Goal: Task Accomplishment & Management: Complete application form

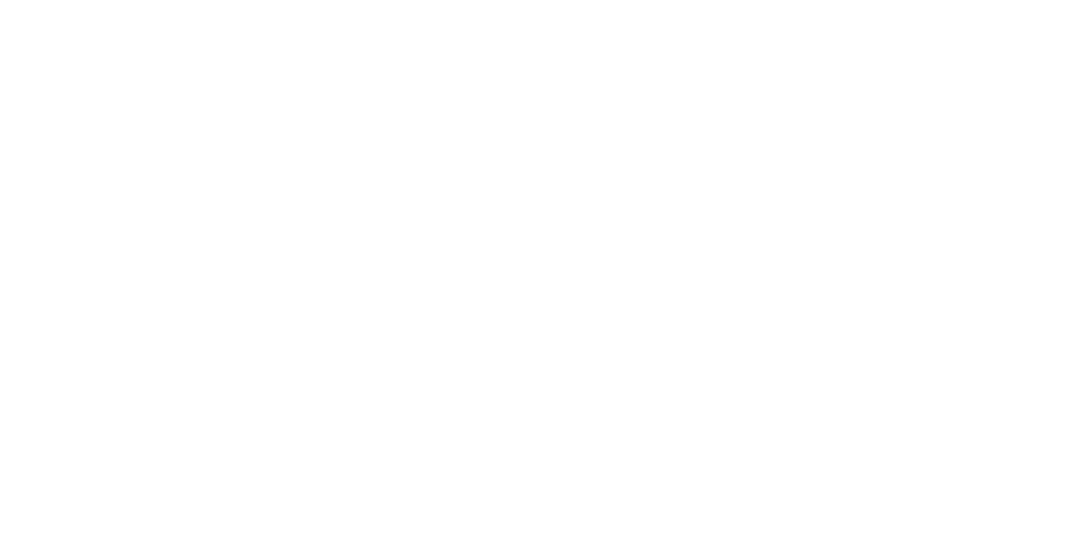
click at [0, 0] on html at bounding box center [0, 0] width 0 height 0
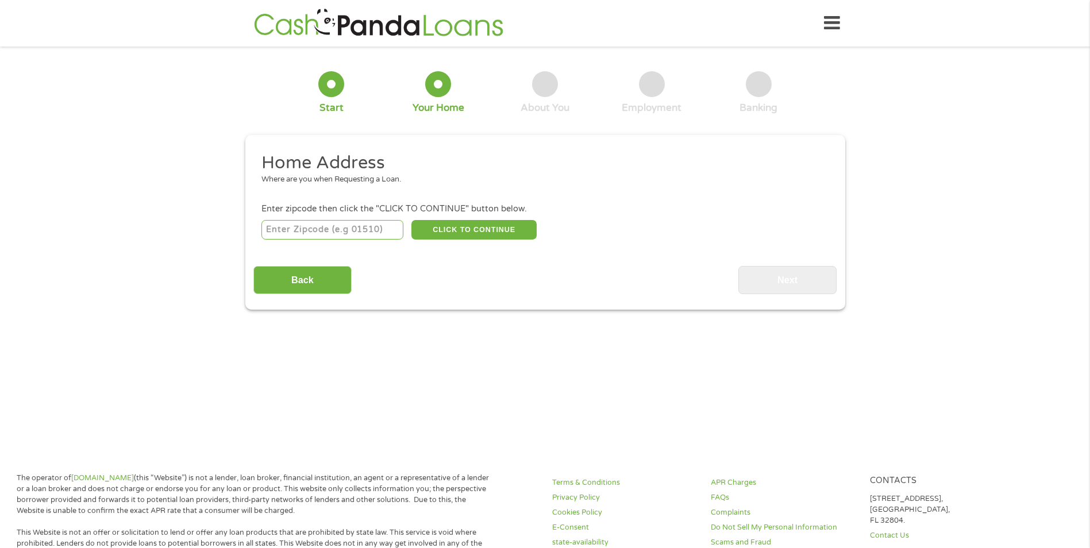
click at [319, 223] on input "number" at bounding box center [332, 230] width 142 height 20
type input "98002"
click at [453, 229] on button "CLICK TO CONTINUE" at bounding box center [473, 230] width 125 height 20
type input "98002"
type input "Auburn"
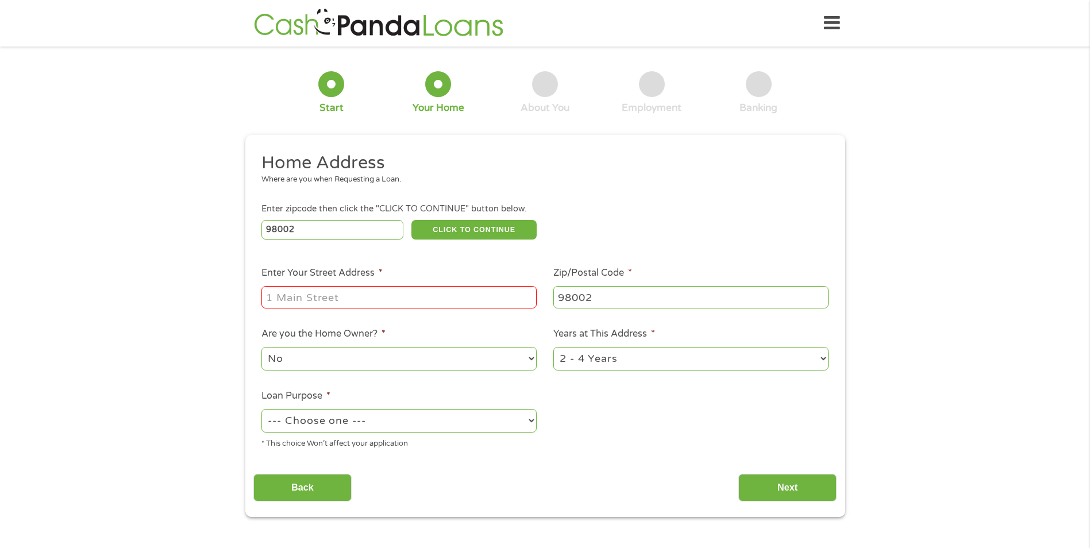
click at [357, 307] on input "Enter Your Street Address *" at bounding box center [398, 297] width 275 height 22
type input "[STREET_ADDRESS]"
click at [531, 419] on select "--- Choose one --- Pay Bills Debt Consolidation Home Improvement Major Purchase…" at bounding box center [398, 421] width 275 height 24
select select "paybills"
click at [261, 409] on select "--- Choose one --- Pay Bills Debt Consolidation Home Improvement Major Purchase…" at bounding box center [398, 421] width 275 height 24
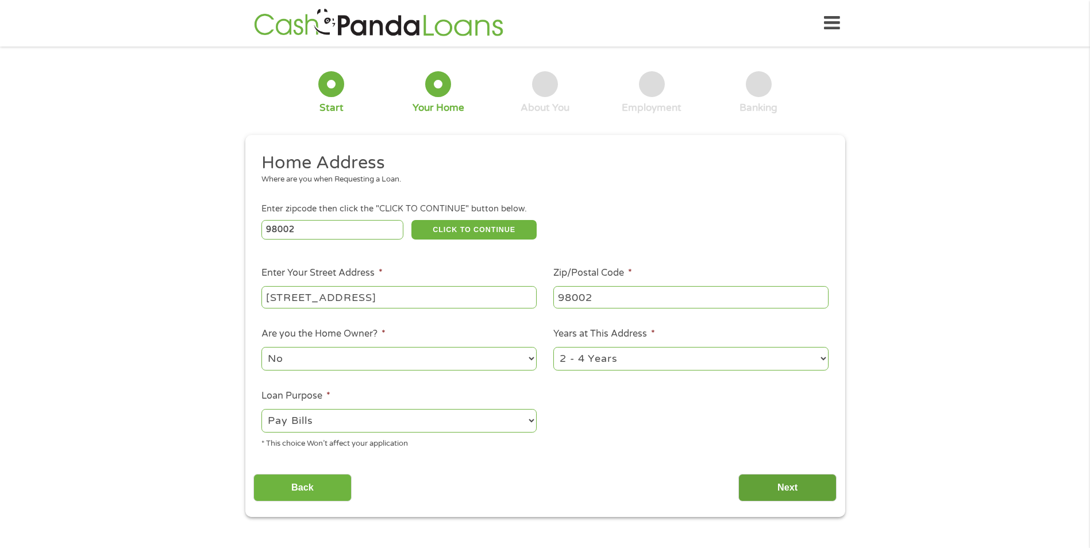
click at [775, 487] on input "Next" at bounding box center [787, 488] width 98 height 28
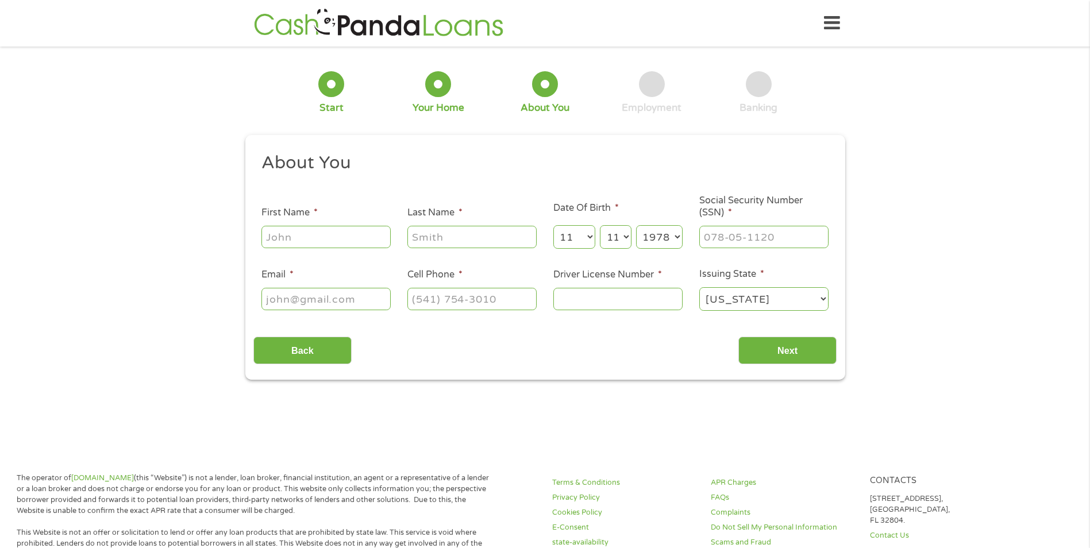
click at [330, 241] on input "First Name *" at bounding box center [325, 237] width 129 height 22
type input "[PERSON_NAME]"
type input "[EMAIL_ADDRESS][DOMAIN_NAME]"
type input "[PHONE_NUMBER]"
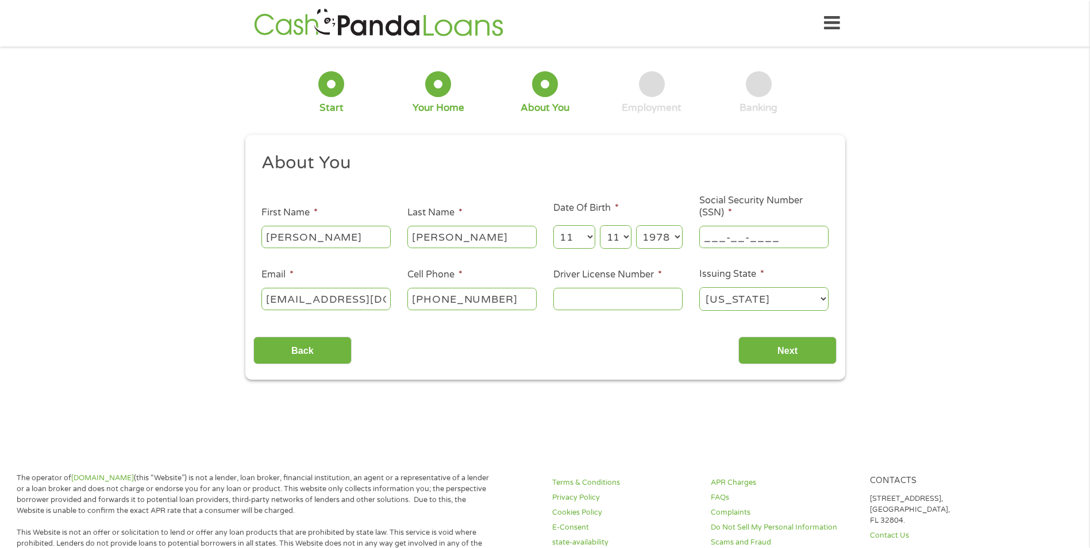
click at [727, 237] on input "___-__-____" at bounding box center [763, 237] width 129 height 22
type input "631-44-0477"
type input "[PHONE_NUMBER]"
click at [586, 295] on input "Driver License Number *" at bounding box center [617, 299] width 129 height 22
type input "wdl1n61b903b"
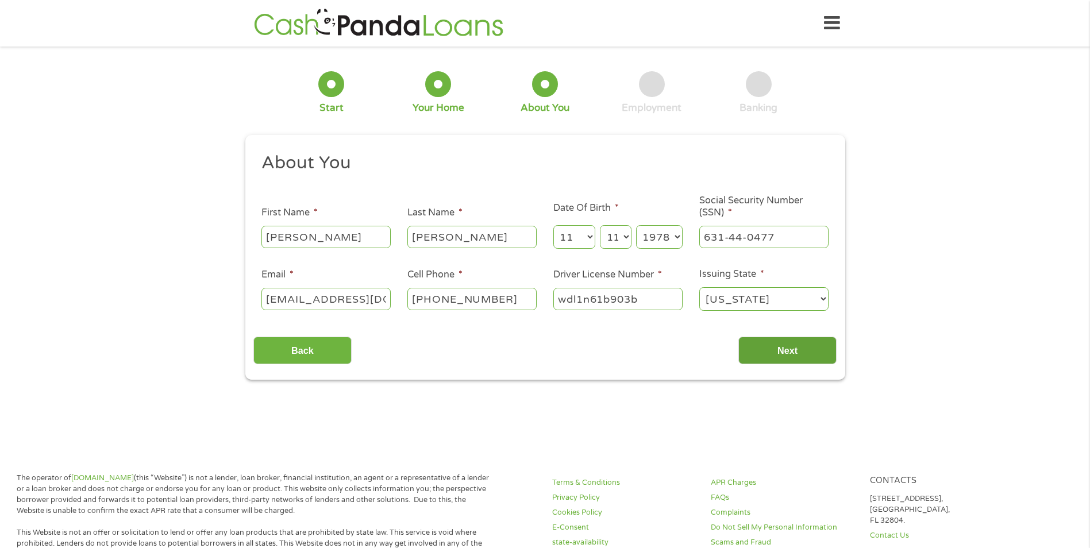
click at [794, 343] on input "Next" at bounding box center [787, 351] width 98 height 28
click at [794, 352] on input "Next" at bounding box center [787, 351] width 98 height 28
click at [777, 242] on input "631-44-0477" at bounding box center [763, 237] width 129 height 22
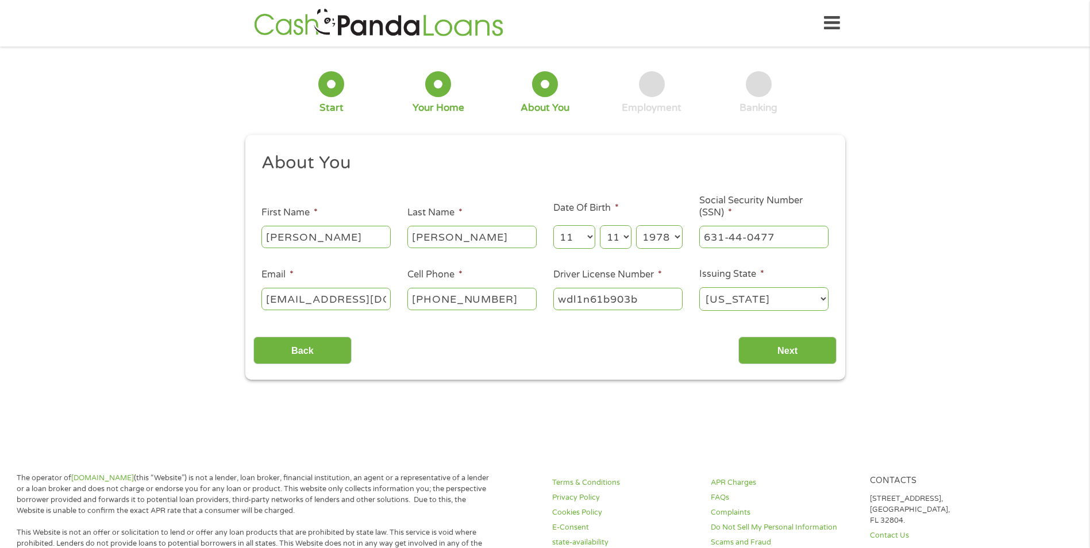
drag, startPoint x: 375, startPoint y: 298, endPoint x: 393, endPoint y: 300, distance: 17.9
click at [381, 298] on input "[EMAIL_ADDRESS][DOMAIN_NAME]" at bounding box center [325, 299] width 129 height 22
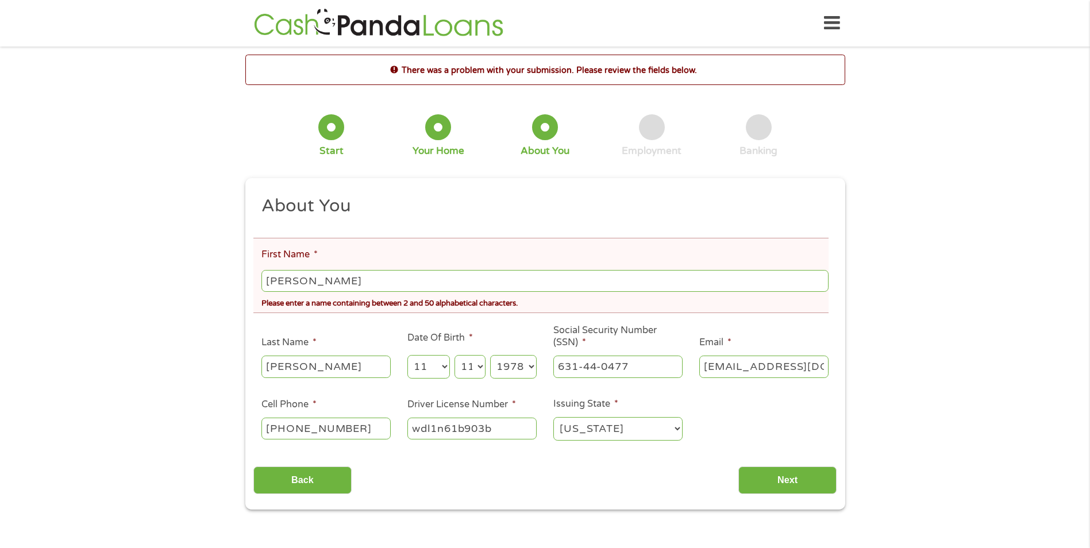
click at [395, 281] on input "[PERSON_NAME]" at bounding box center [544, 281] width 566 height 22
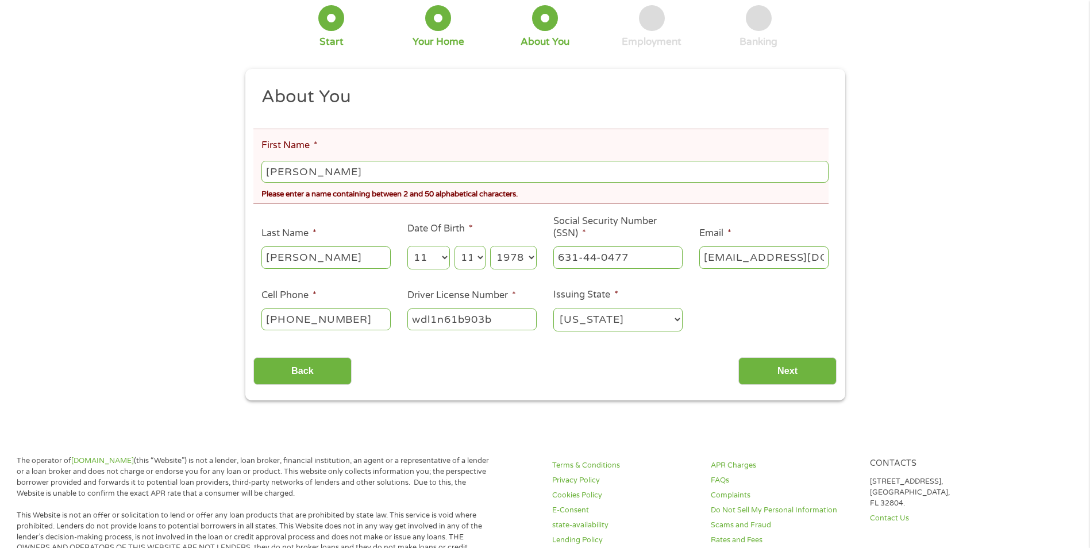
scroll to position [115, 0]
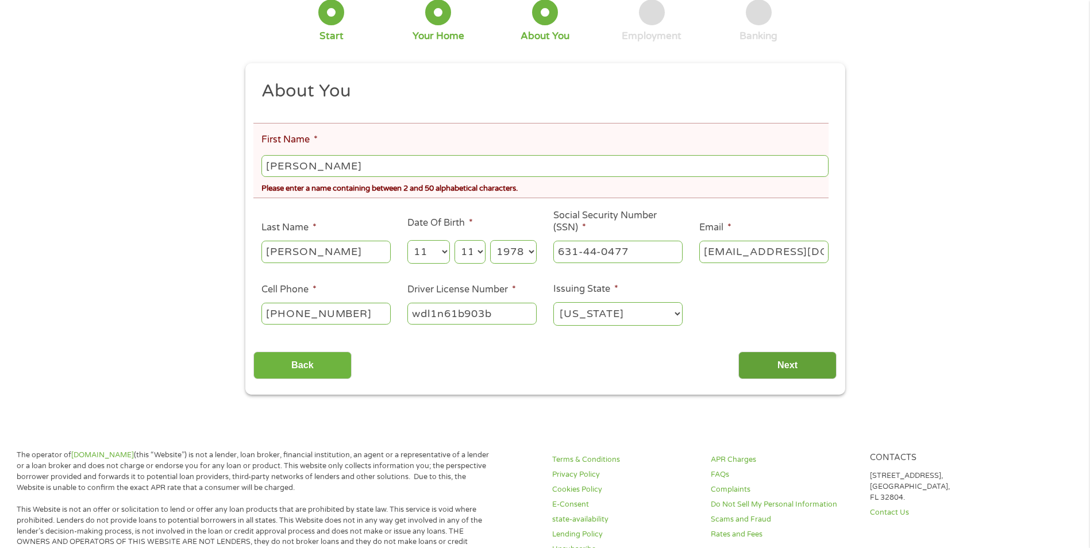
click at [787, 370] on input "Next" at bounding box center [787, 365] width 98 height 28
click at [786, 367] on input "Next" at bounding box center [787, 365] width 98 height 28
click at [378, 160] on input "[PERSON_NAME]" at bounding box center [544, 166] width 566 height 22
type input "H"
type input "[PERSON_NAME]"
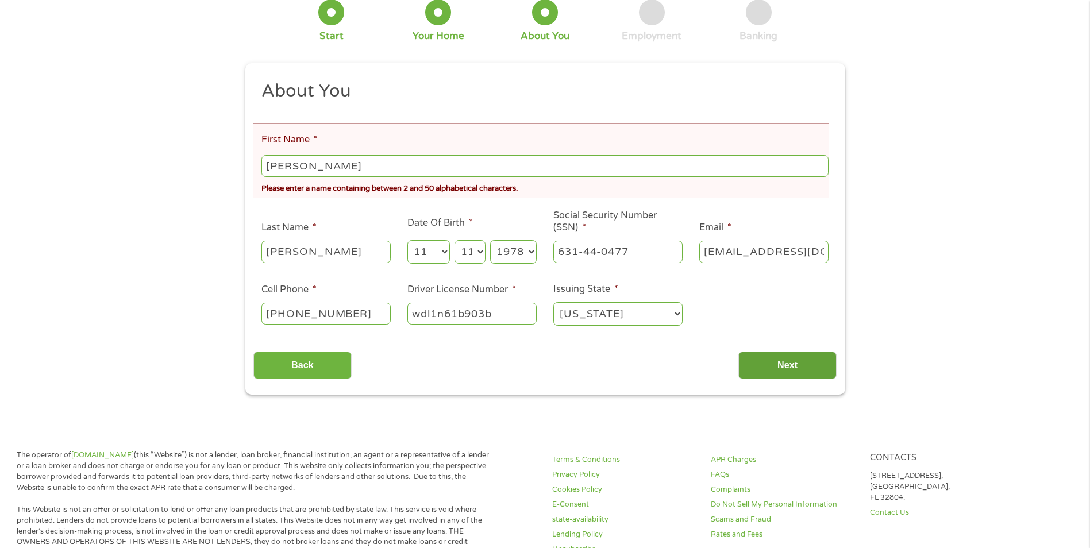
click at [788, 365] on input "Next" at bounding box center [787, 365] width 98 height 28
click at [794, 361] on input "Next" at bounding box center [787, 365] width 98 height 28
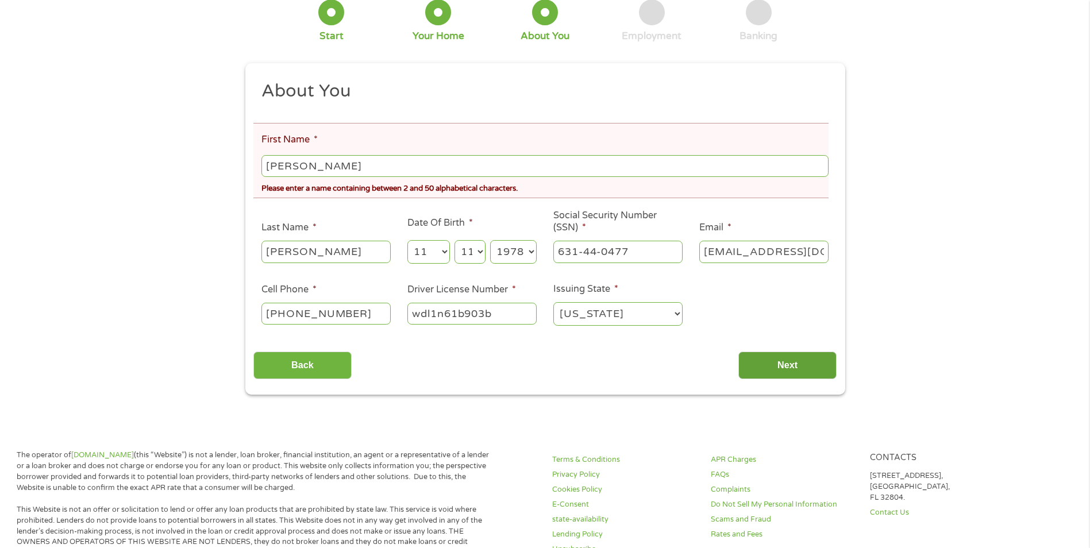
click at [794, 361] on input "Next" at bounding box center [787, 365] width 98 height 28
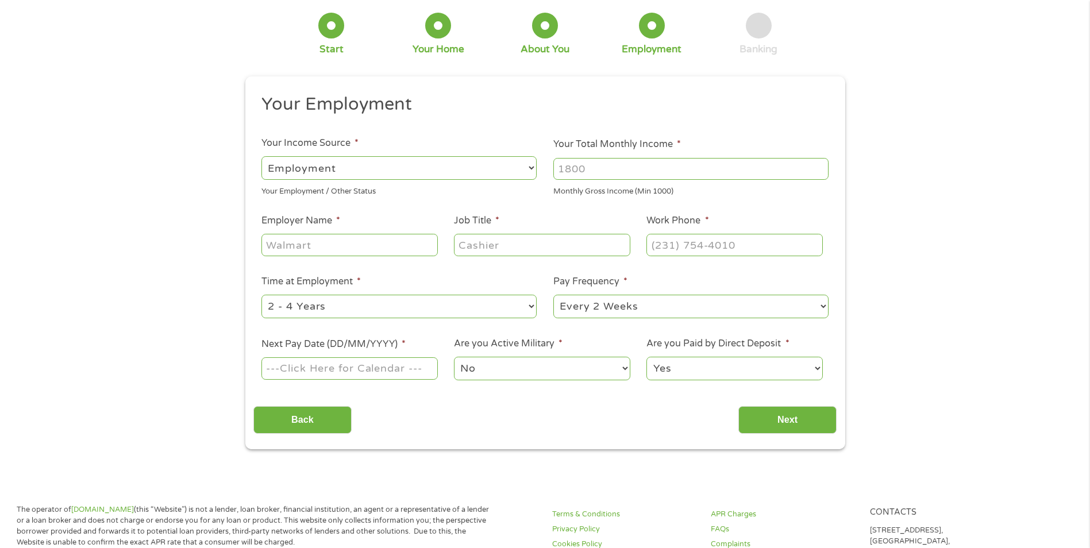
scroll to position [0, 0]
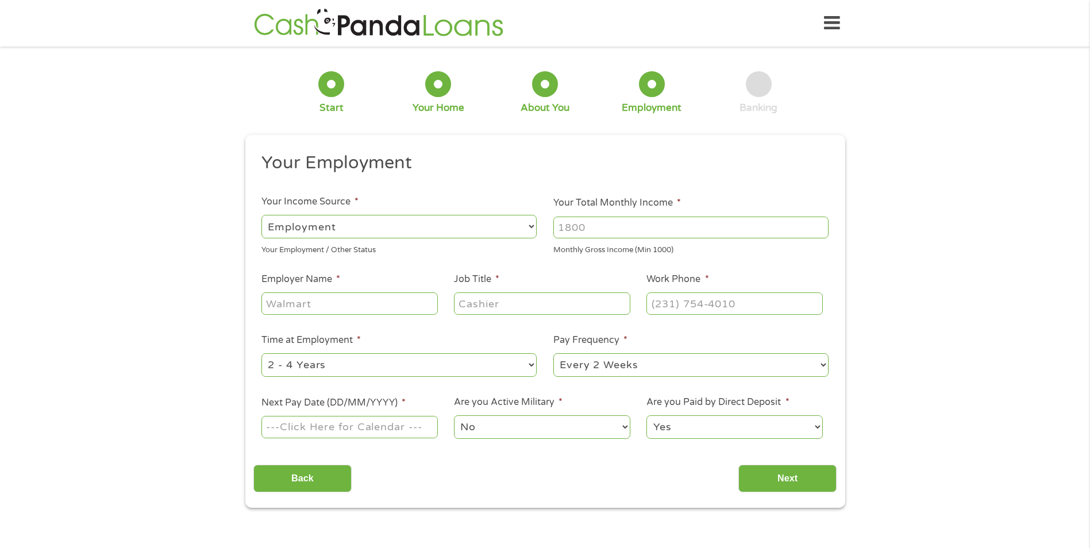
click at [303, 230] on select "--- Choose one --- Employment [DEMOGRAPHIC_DATA] Benefits" at bounding box center [398, 227] width 275 height 24
click at [380, 218] on select "--- Choose one --- Employment [DEMOGRAPHIC_DATA] Benefits" at bounding box center [398, 227] width 275 height 24
click at [596, 222] on input "Your Total Monthly Income *" at bounding box center [690, 228] width 275 height 22
type input "4242"
click at [334, 298] on input "Employer Name *" at bounding box center [349, 303] width 176 height 22
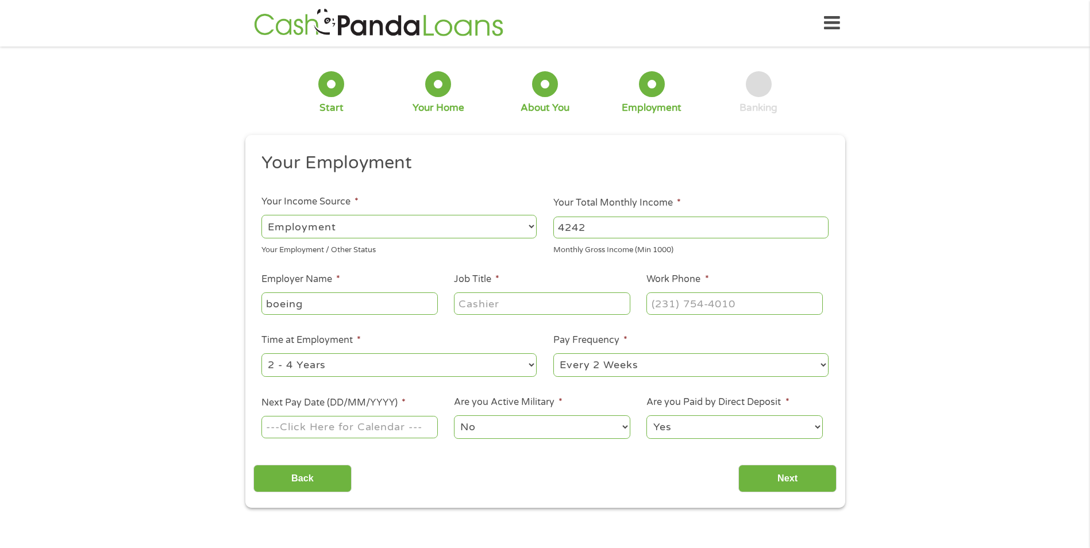
type input "boeing"
click at [488, 305] on input "Job Title *" at bounding box center [542, 303] width 176 height 22
type input "mantenimiento"
click at [672, 300] on input "(___) ___-____" at bounding box center [734, 303] width 176 height 22
type input "[PHONE_NUMBER]"
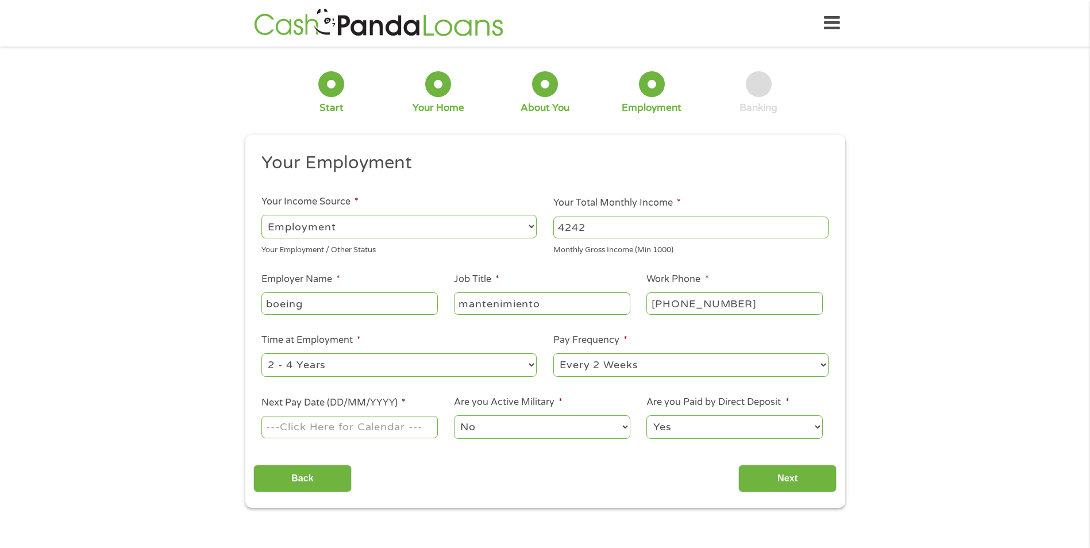
click at [368, 367] on select "--- Choose one --- 1 Year or less 1 - 2 Years 2 - 4 Years Over 4 Years" at bounding box center [398, 365] width 275 height 24
select select "60months"
click at [261, 353] on select "--- Choose one --- 1 Year or less 1 - 2 Years 2 - 4 Years Over 4 Years" at bounding box center [398, 365] width 275 height 24
click at [310, 426] on input "Next Pay Date (DD/MM/YYYY) *" at bounding box center [349, 427] width 176 height 22
type input "[DATE]"
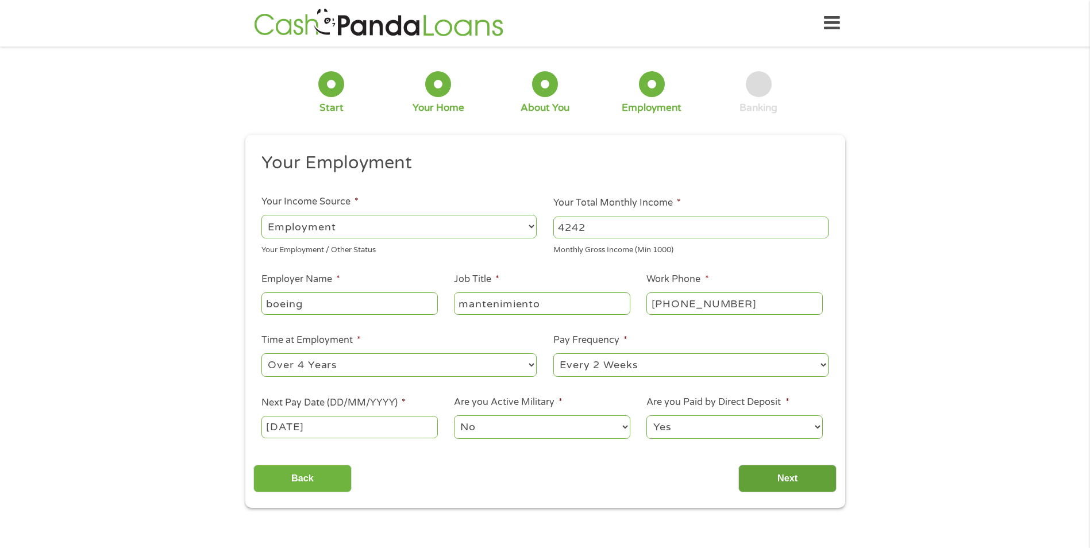
click at [797, 478] on input "Next" at bounding box center [787, 479] width 98 height 28
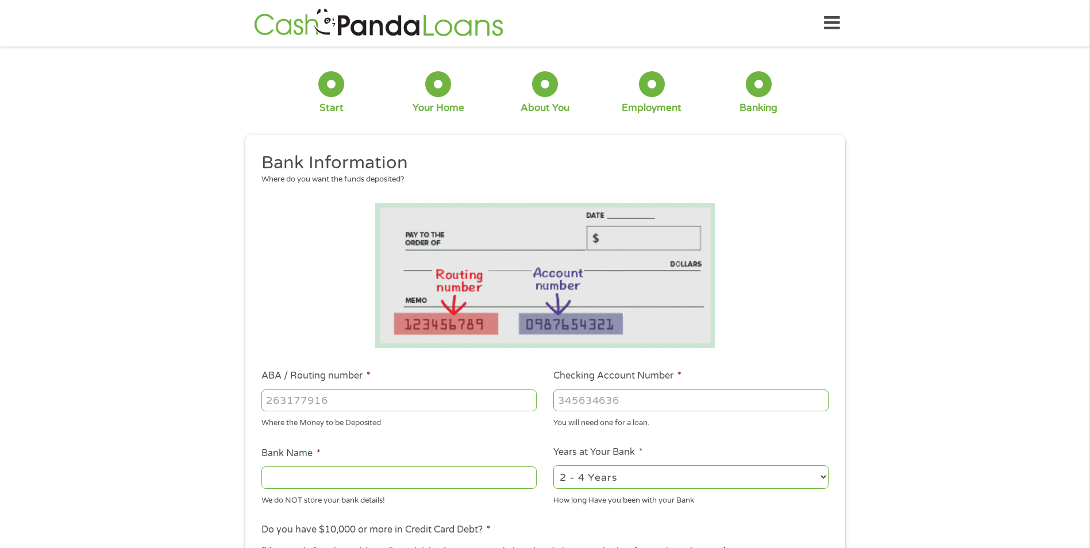
click at [384, 388] on div at bounding box center [398, 400] width 275 height 26
click at [376, 394] on input "ABA / Routing number *" at bounding box center [398, 400] width 275 height 22
type input "125000024"
type input "BANK OF AMERICA NA SFNB"
type input "125000024"
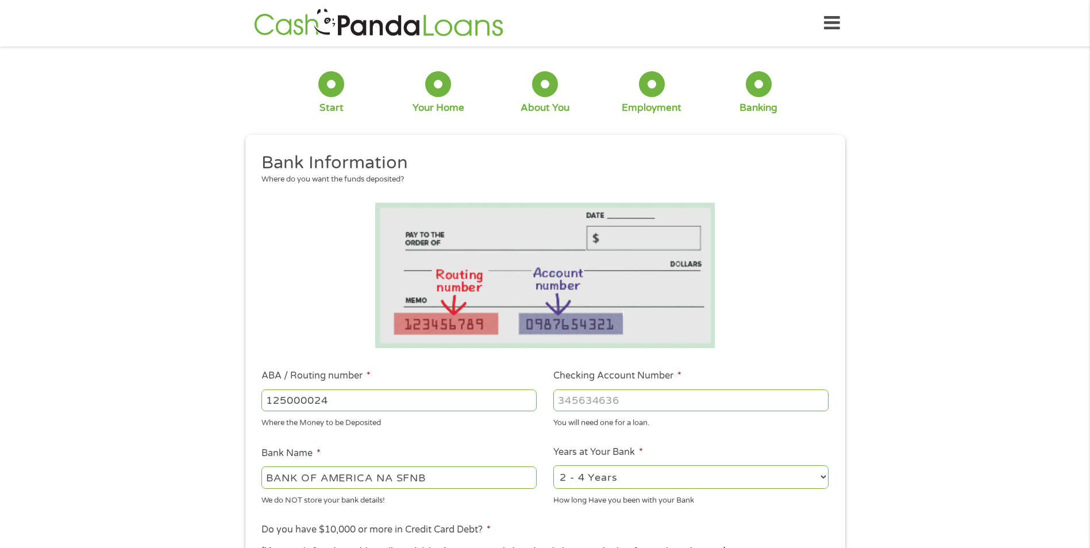
click at [632, 420] on div "You will need one for a loan." at bounding box center [690, 422] width 275 height 16
click at [635, 401] on input "Checking Account Number *" at bounding box center [690, 400] width 275 height 22
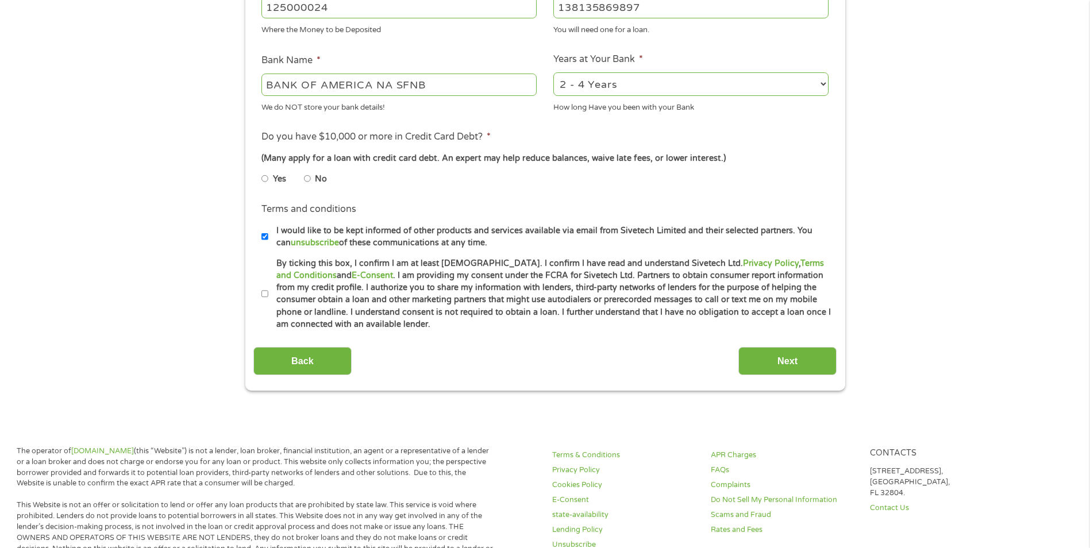
scroll to position [402, 0]
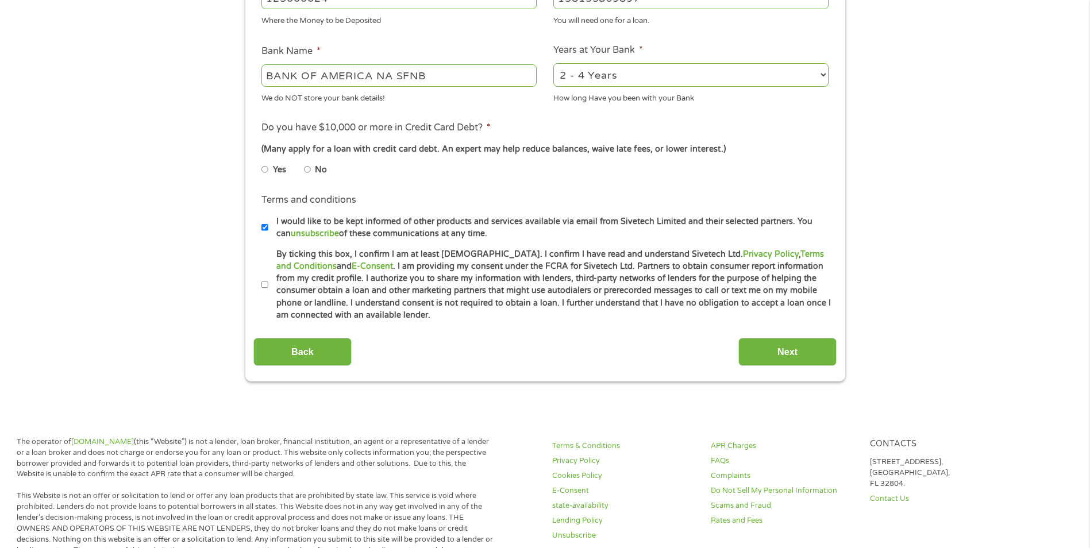
type input "138135869897"
click at [265, 282] on input "By ticking this box, I confirm I am at least [DEMOGRAPHIC_DATA]. I confirm I ha…" at bounding box center [264, 285] width 7 height 18
checkbox input "true"
click at [789, 358] on input "Next" at bounding box center [787, 352] width 98 height 28
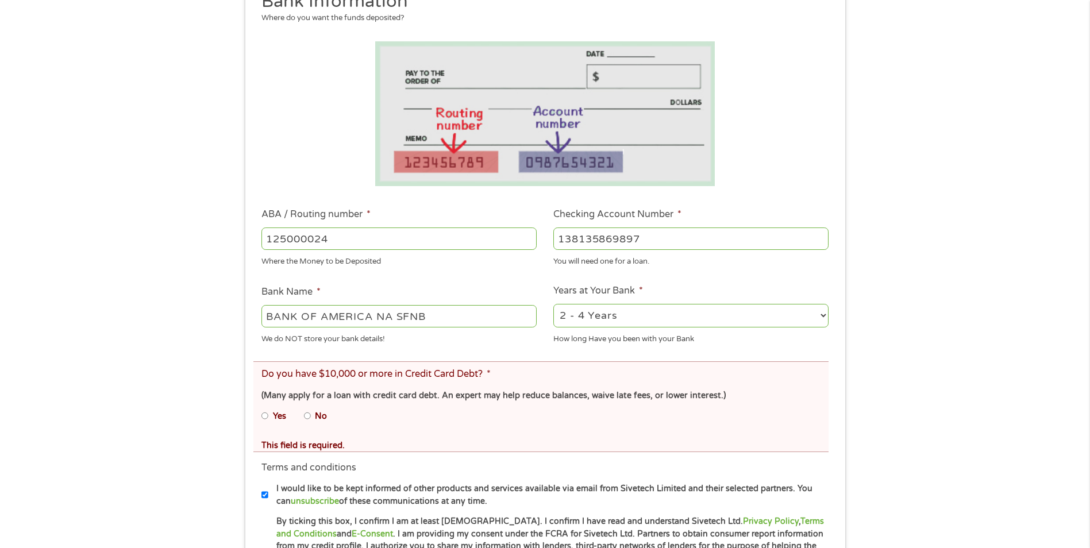
scroll to position [230, 0]
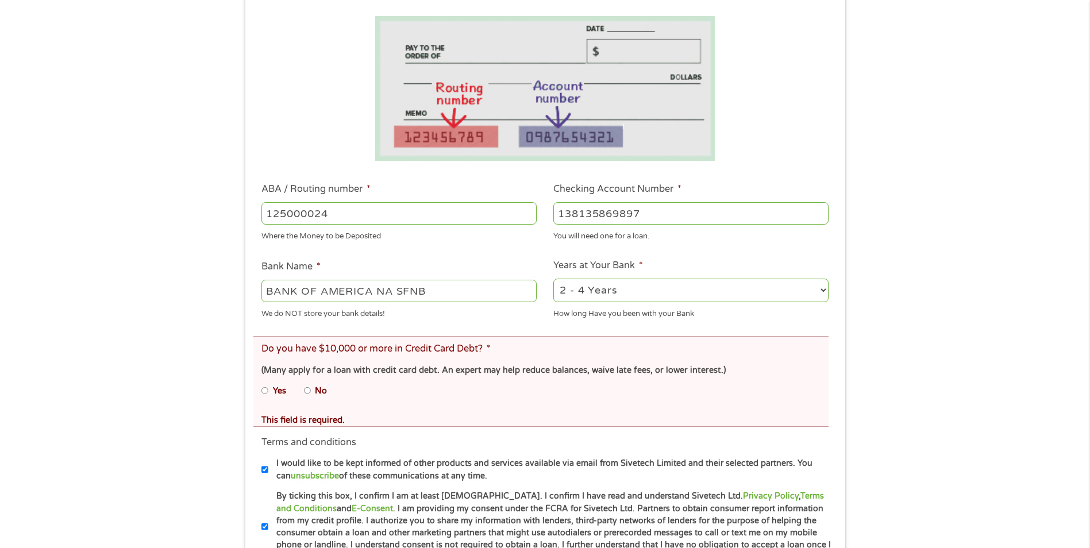
click at [266, 389] on input "Yes" at bounding box center [264, 390] width 7 height 18
radio input "true"
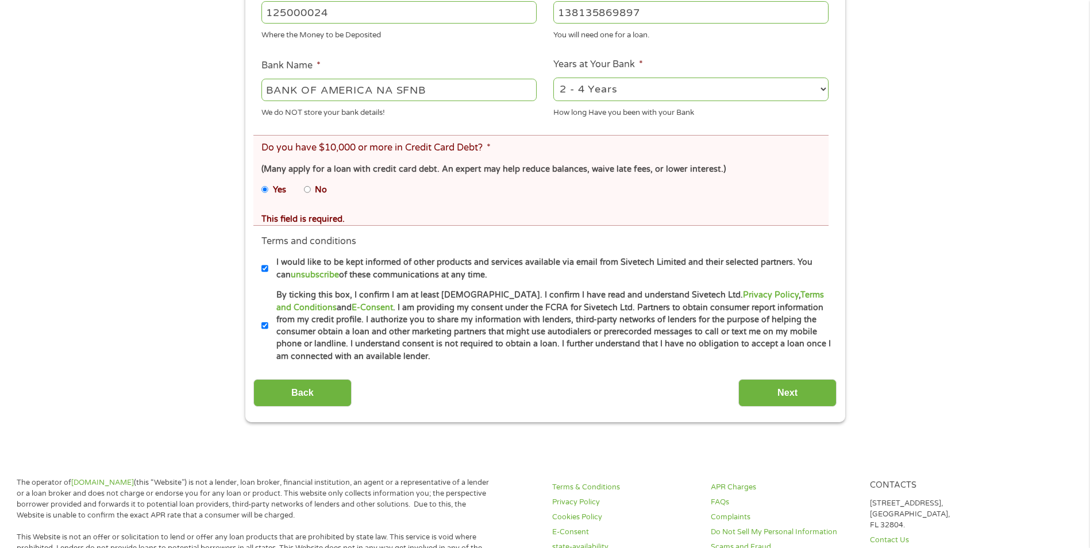
scroll to position [459, 0]
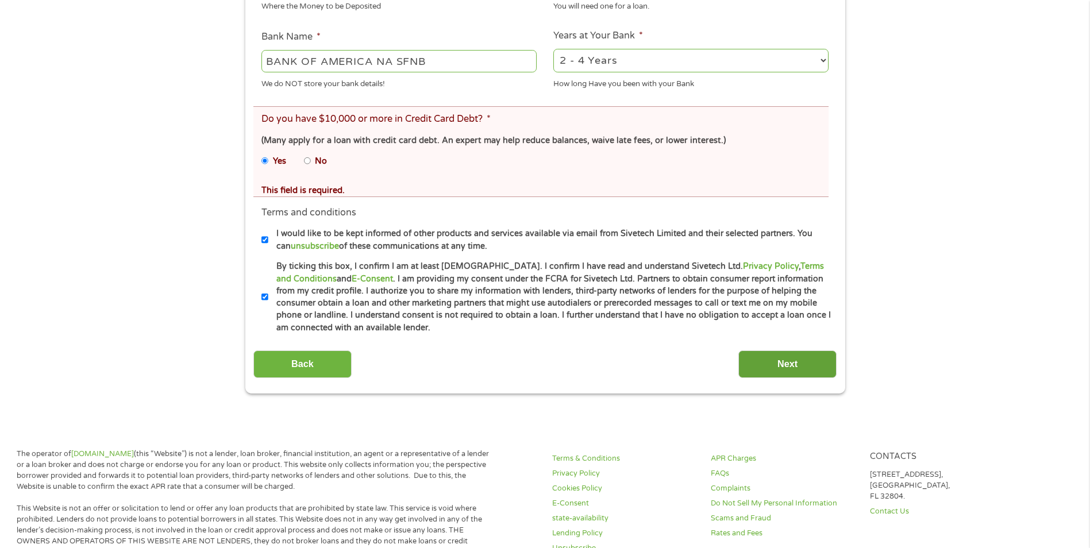
click at [781, 364] on input "Next" at bounding box center [787, 364] width 98 height 28
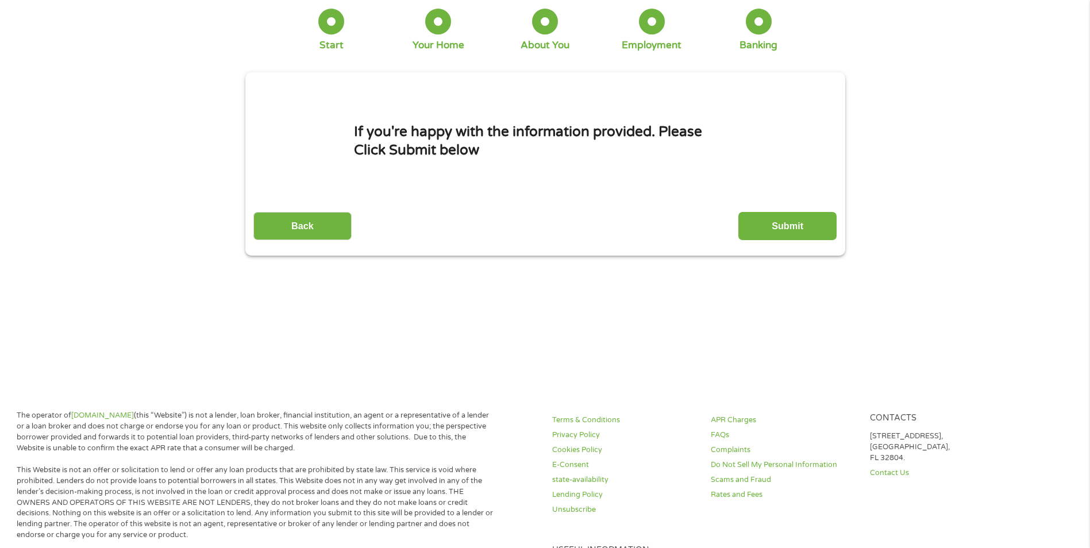
scroll to position [0, 0]
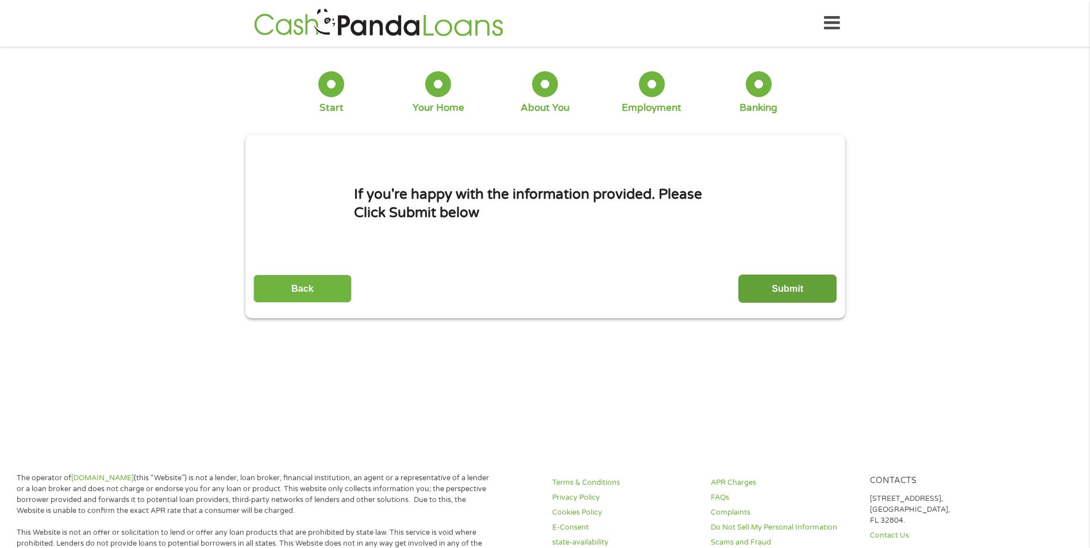
click at [790, 295] on input "Submit" at bounding box center [787, 289] width 98 height 28
